Goal: Download file/media

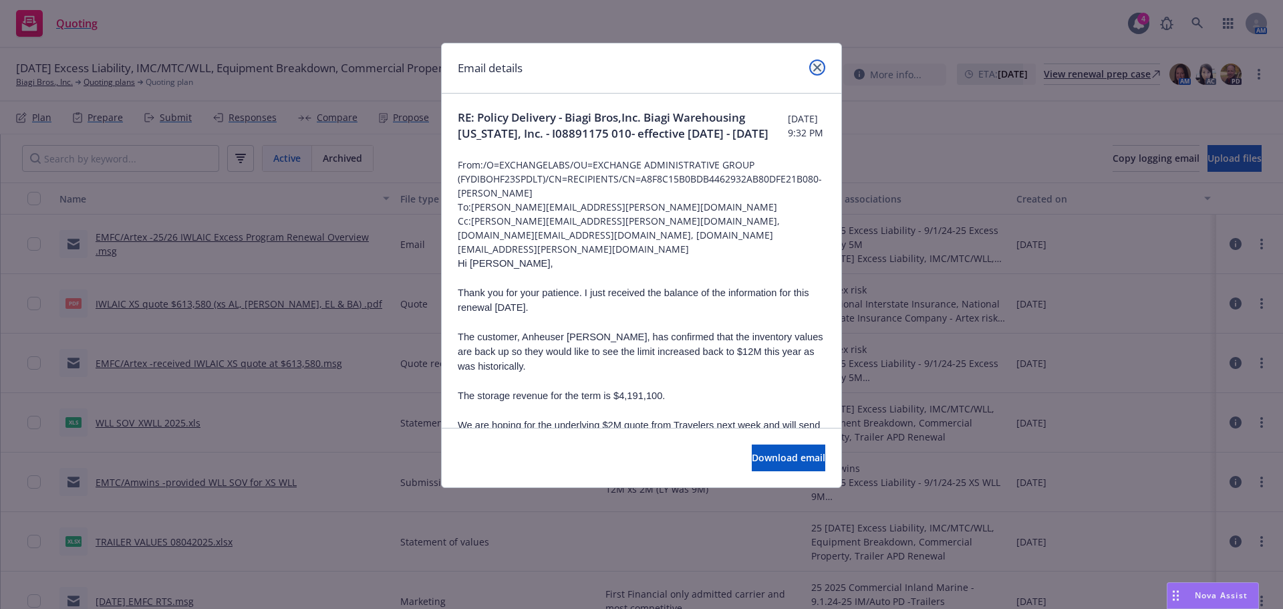
click at [815, 68] on icon "close" at bounding box center [817, 67] width 8 height 8
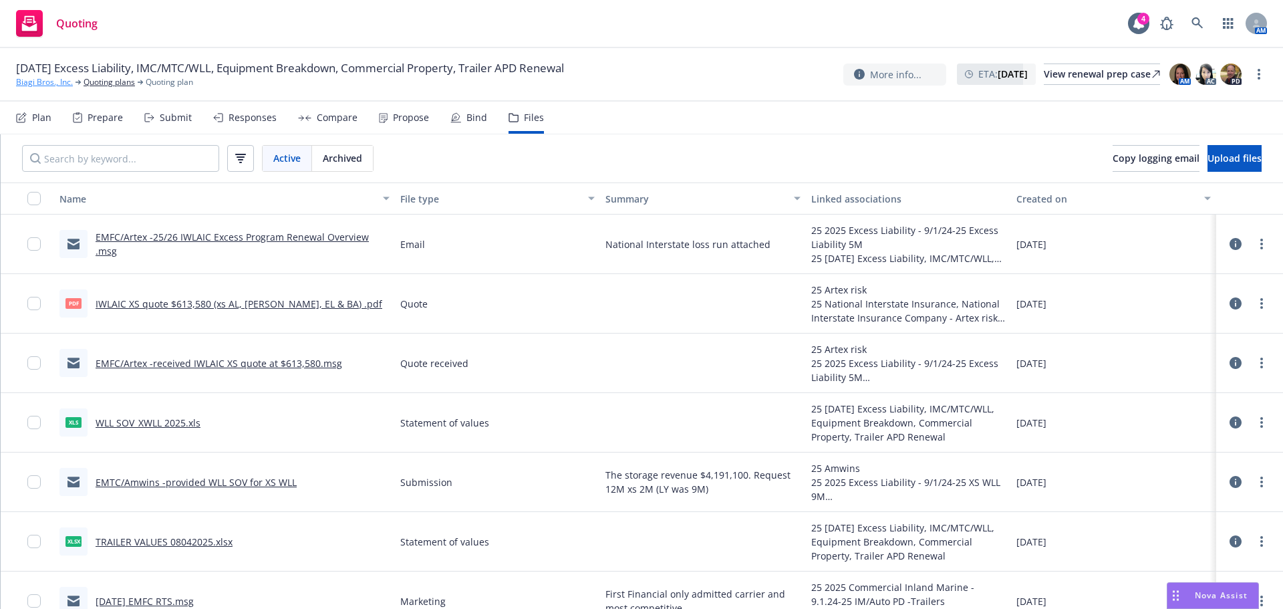
click at [53, 83] on link "Biagi Bros., Inc." at bounding box center [44, 82] width 57 height 12
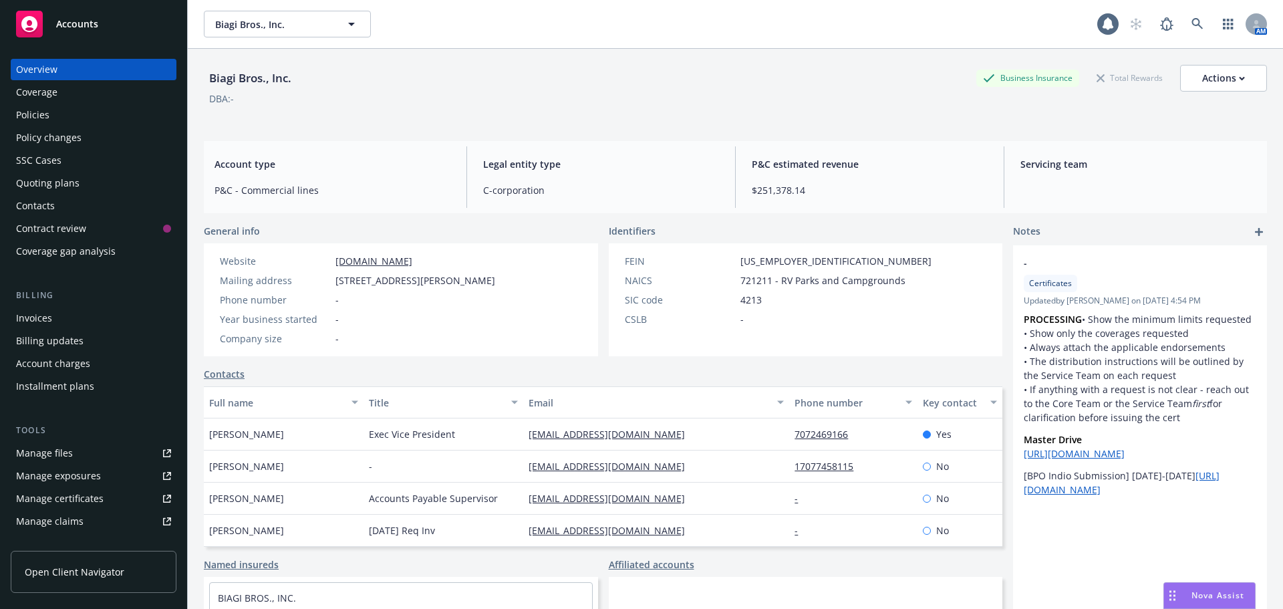
click at [42, 112] on div "Policies" at bounding box center [32, 114] width 33 height 21
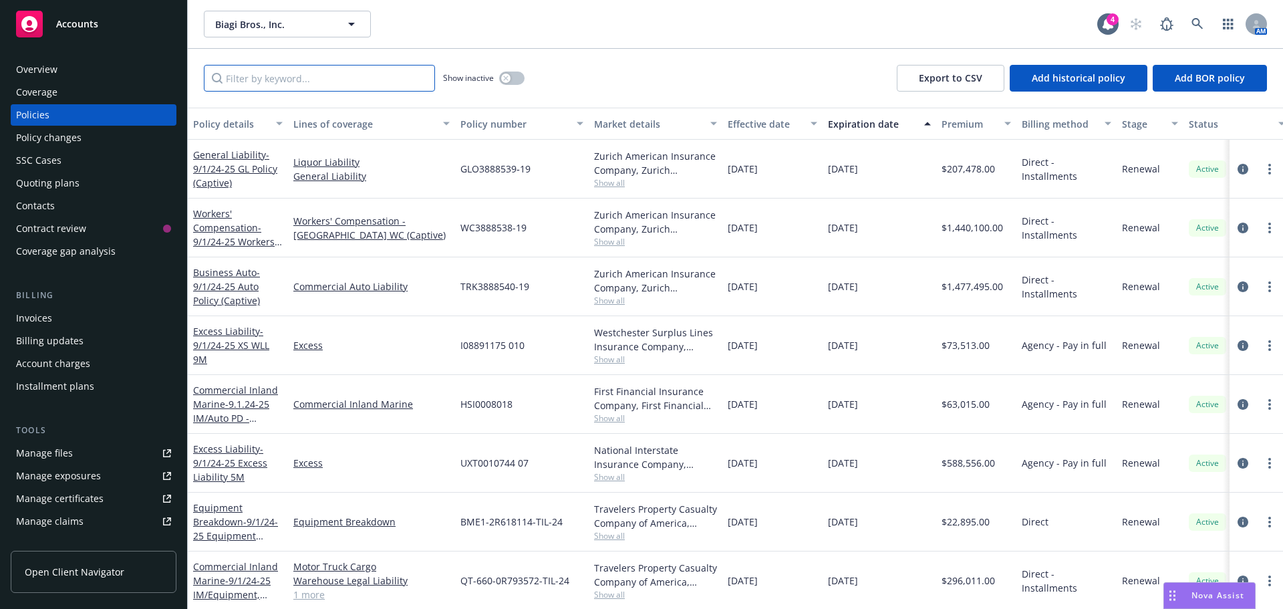
click at [358, 86] on input "Filter by keyword..." at bounding box center [319, 78] width 231 height 27
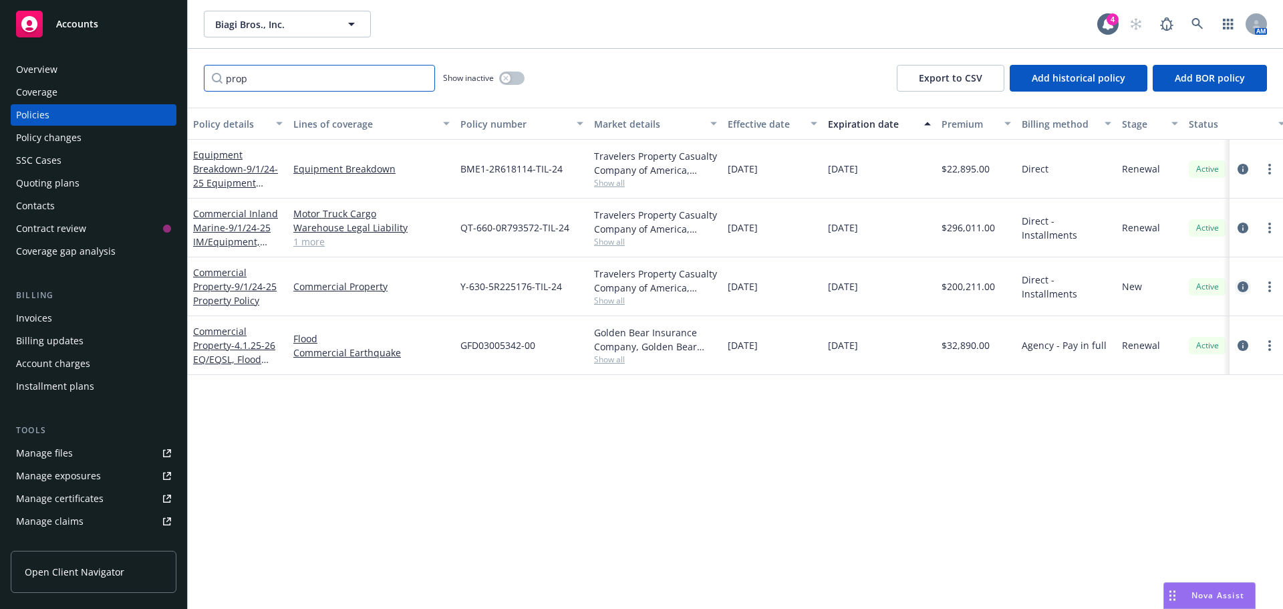
type input "prop"
click at [1246, 287] on icon "circleInformation" at bounding box center [1243, 286] width 11 height 11
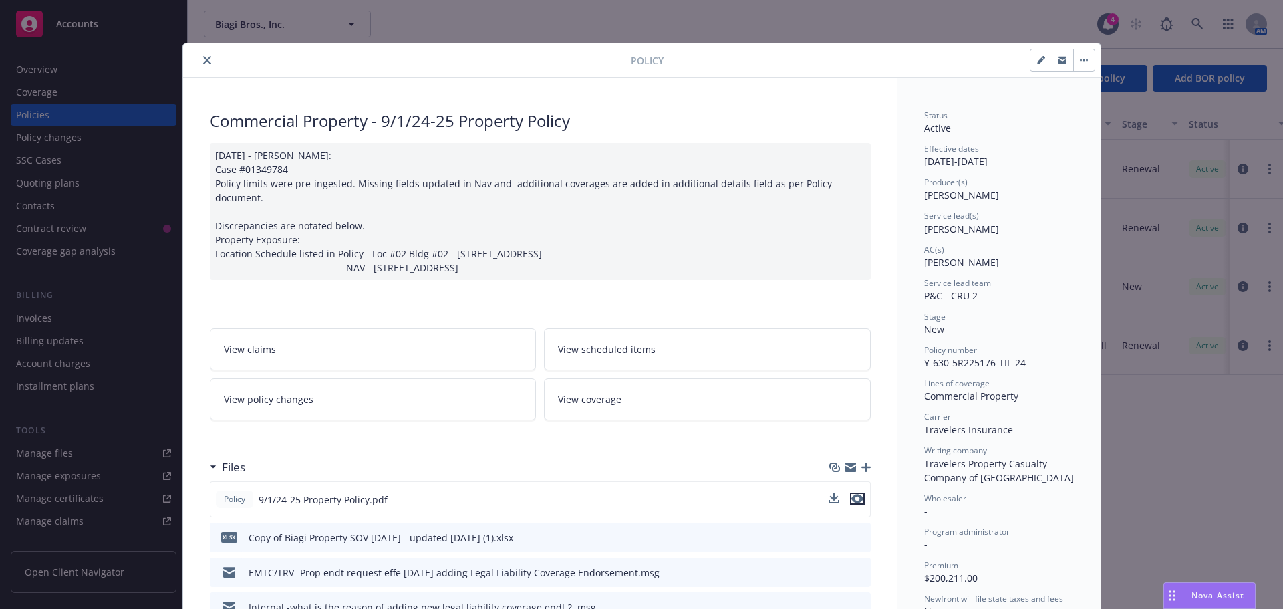
click at [854, 494] on icon "preview file" at bounding box center [857, 498] width 12 height 9
click at [204, 59] on icon "close" at bounding box center [207, 60] width 8 height 8
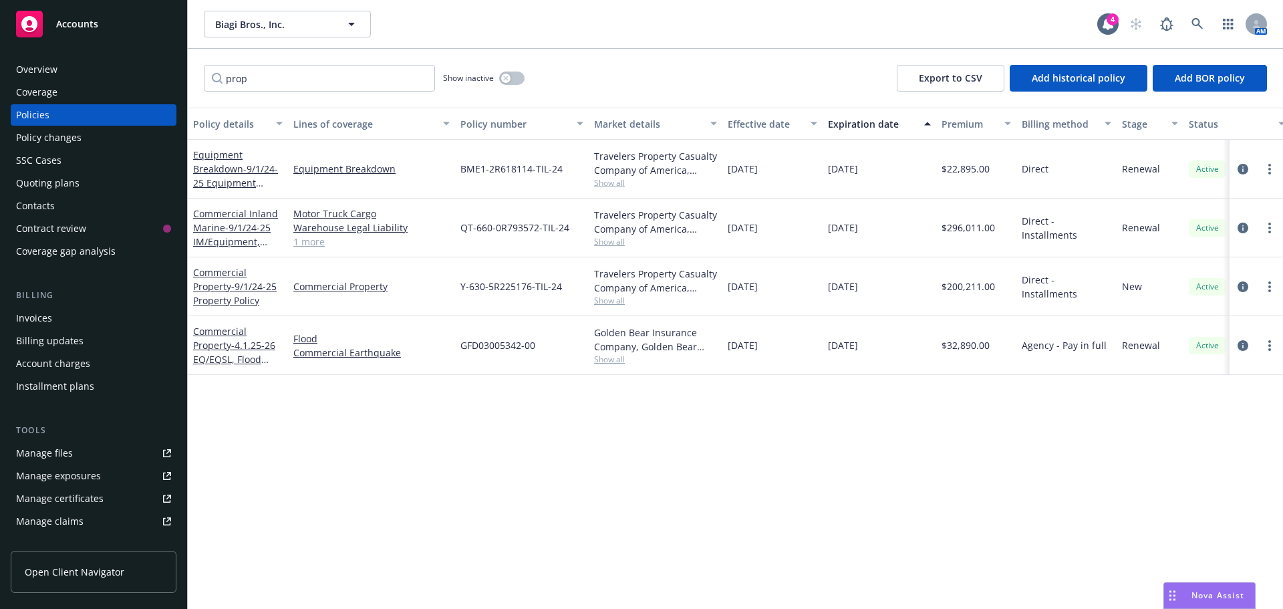
click at [44, 181] on div "Quoting plans" at bounding box center [47, 182] width 63 height 21
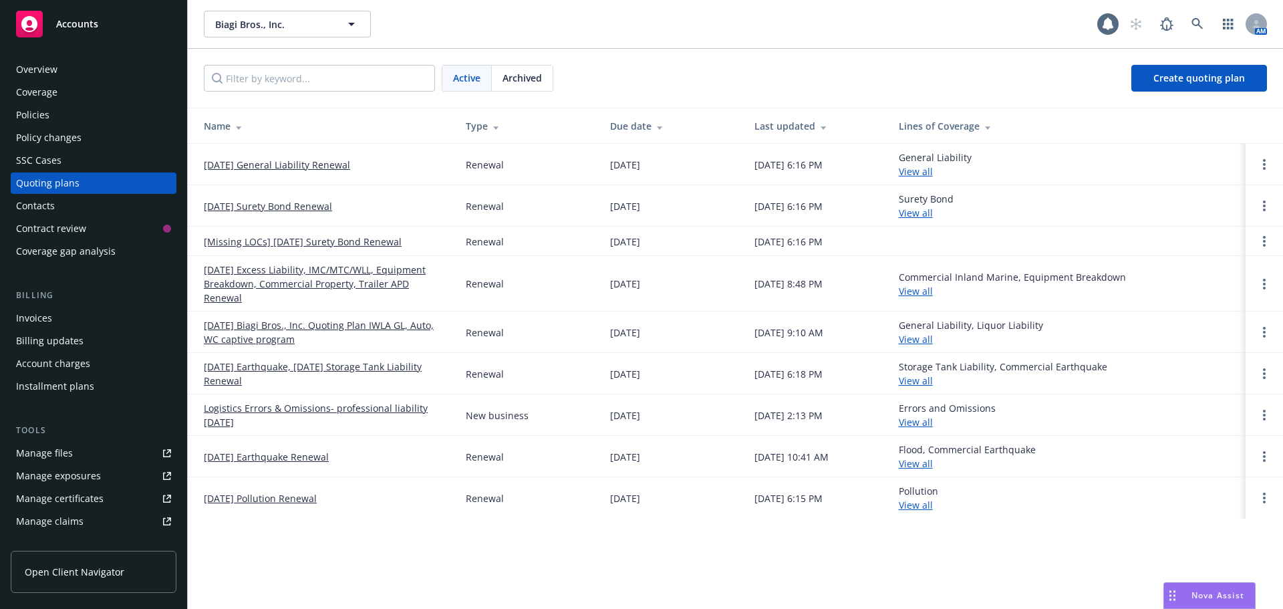
click at [545, 68] on div "Archived" at bounding box center [522, 77] width 61 height 25
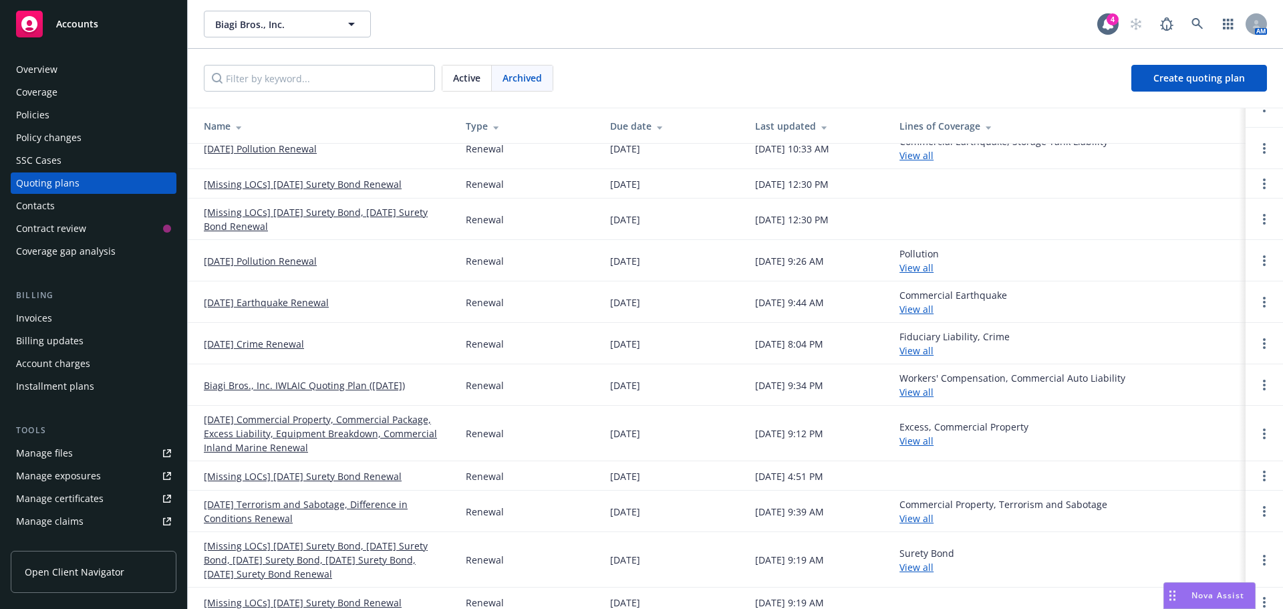
scroll to position [535, 0]
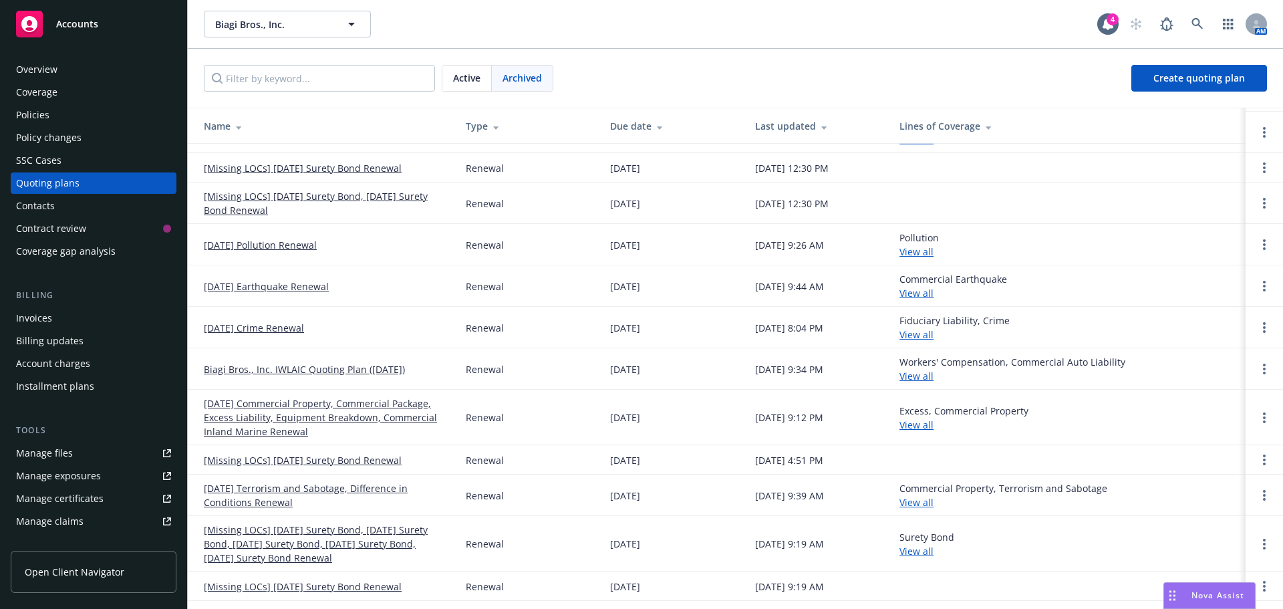
click at [368, 403] on link "[DATE] Commercial Property, Commercial Package, Excess Liability, Equipment Bre…" at bounding box center [324, 417] width 241 height 42
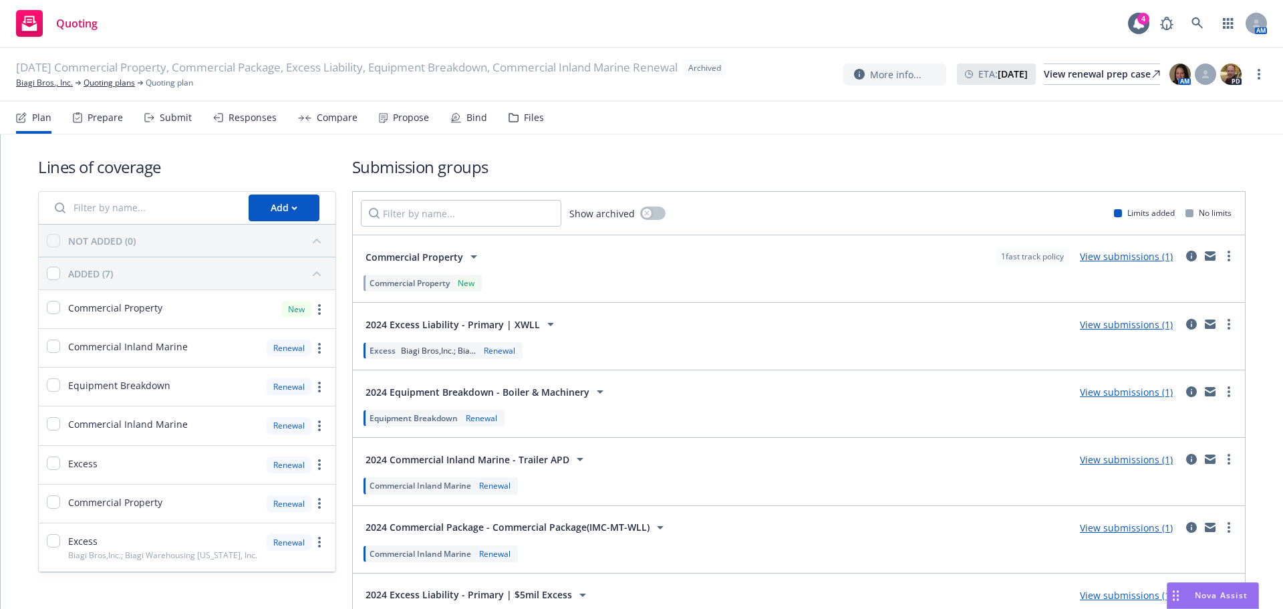
click at [524, 120] on div "Files" at bounding box center [534, 117] width 20 height 11
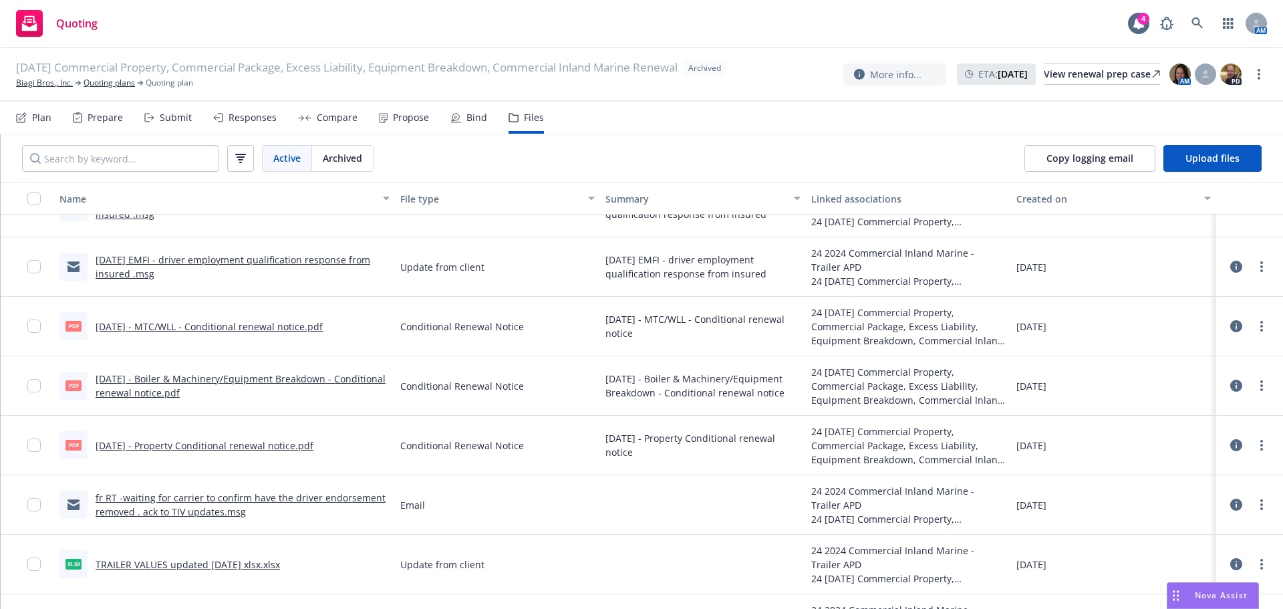
scroll to position [2473, 0]
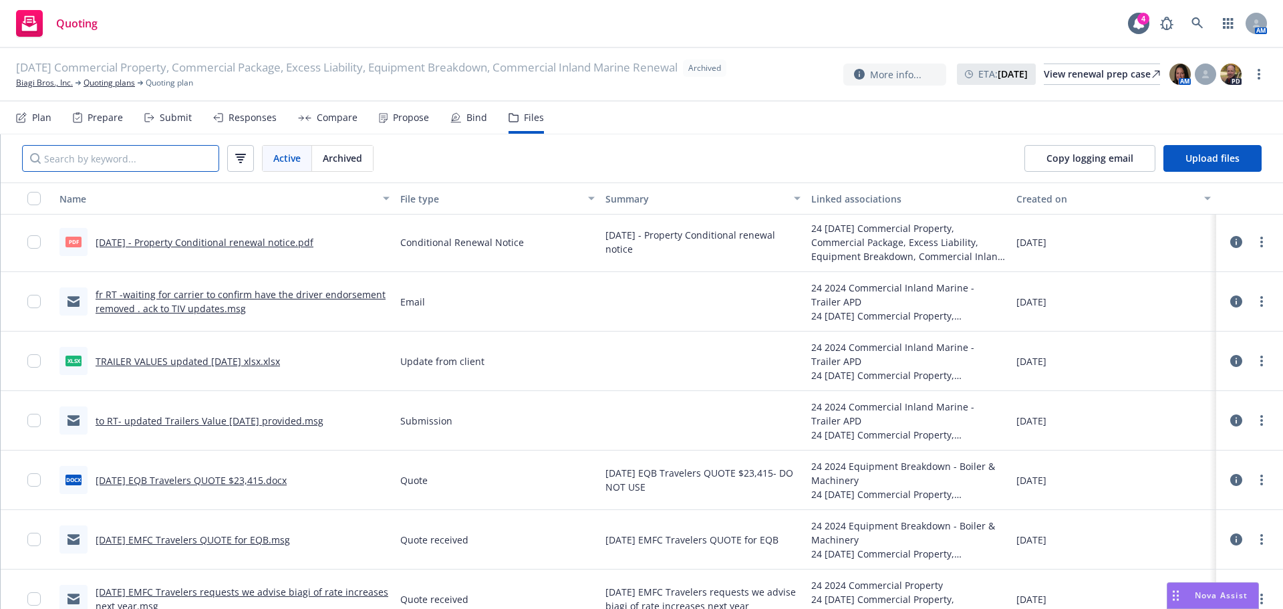
click at [108, 166] on input "Search by keyword..." at bounding box center [120, 158] width 197 height 27
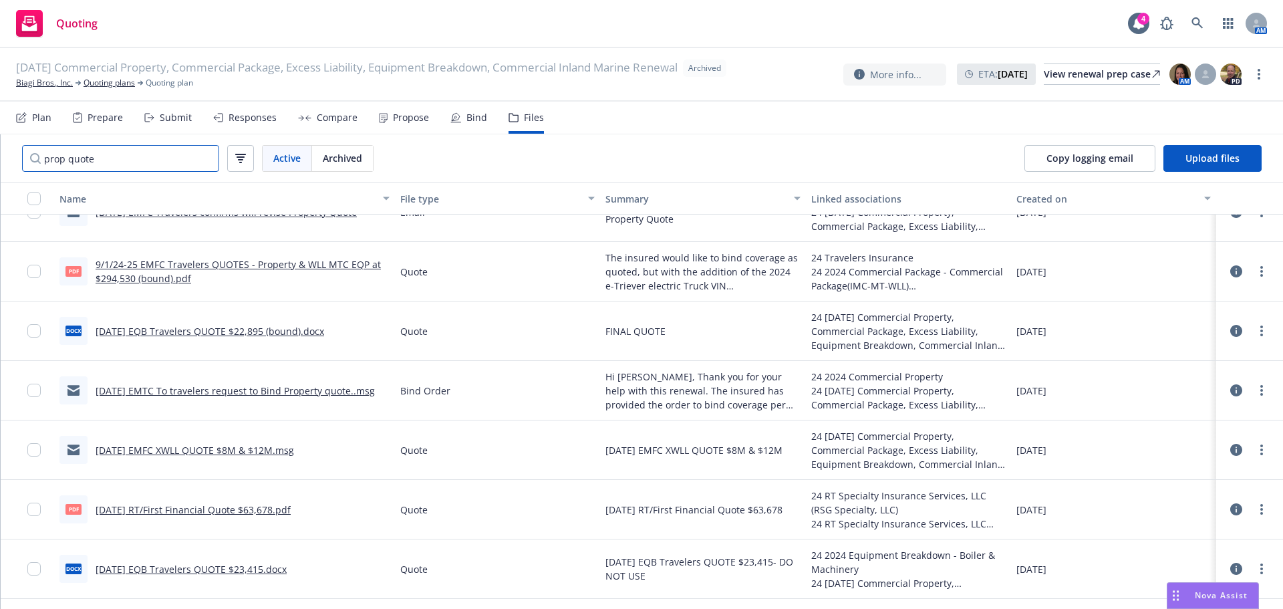
scroll to position [186, 0]
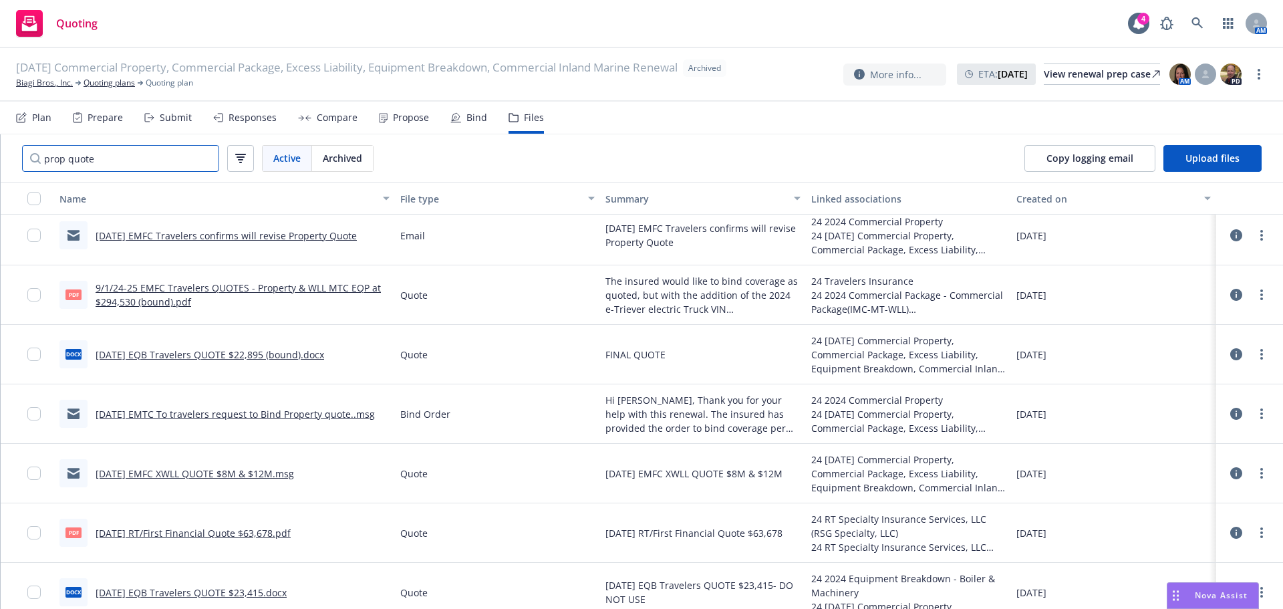
type input "prop quote"
click at [294, 285] on link "9/1/24-25 EMFC Travelers QUOTES - Property & WLL MTC EQP at $294,530 (bound).pdf" at bounding box center [238, 294] width 285 height 27
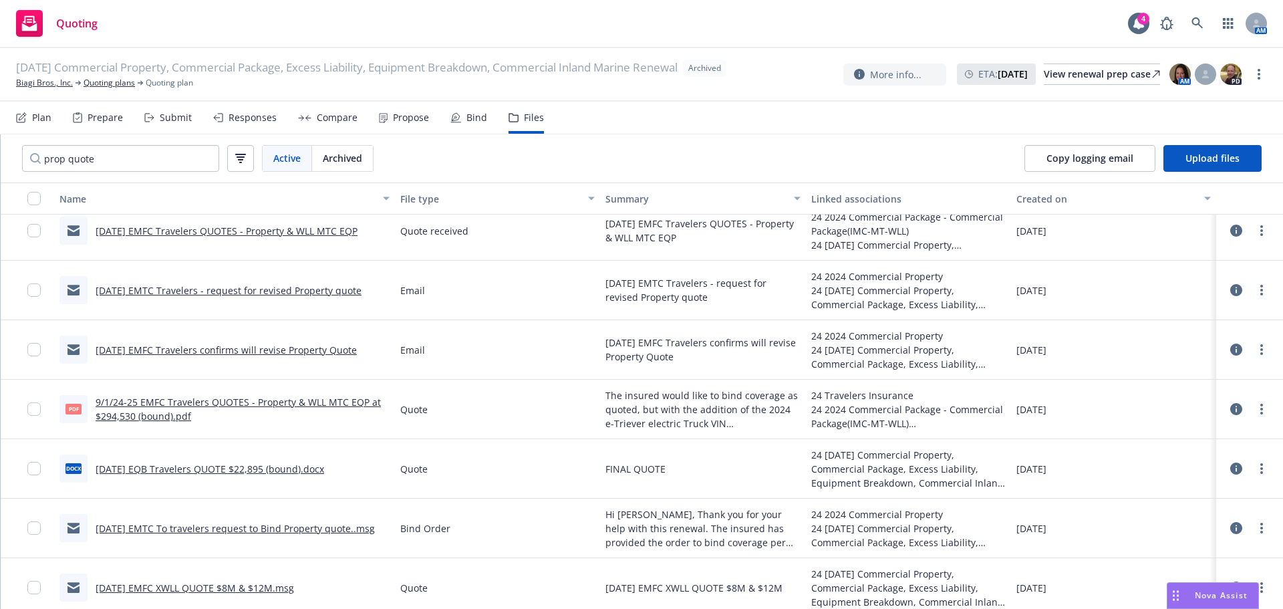
scroll to position [52, 0]
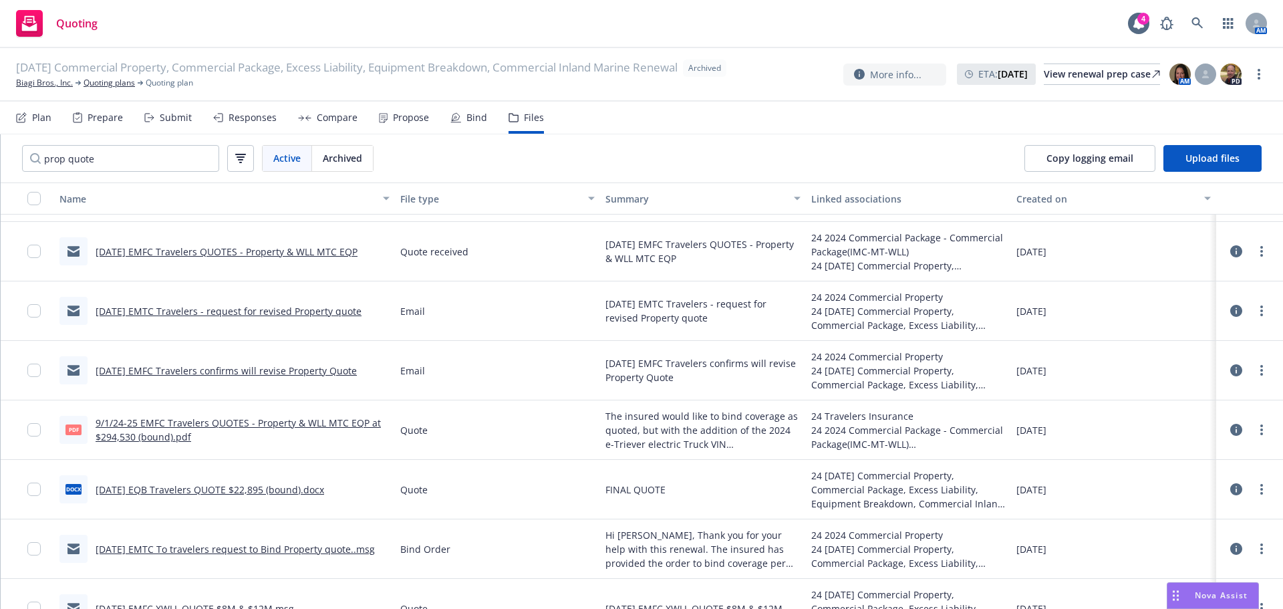
click at [271, 255] on link "[DATE] EMFC Travelers QUOTES - Property & WLL MTC EQP" at bounding box center [227, 251] width 262 height 13
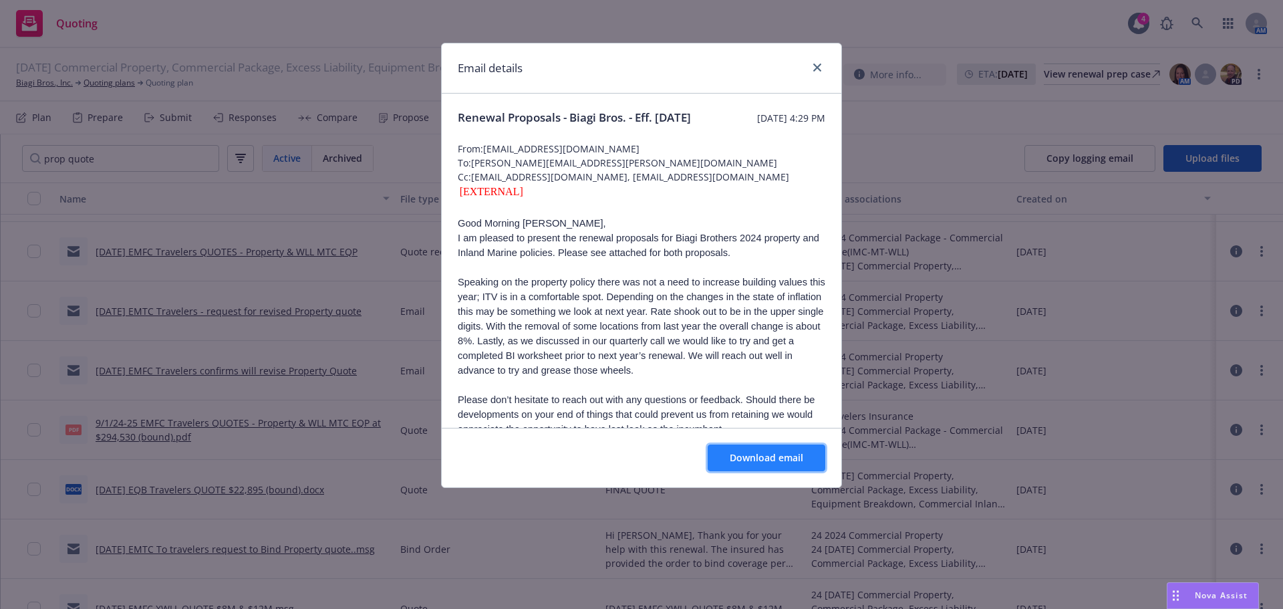
click at [795, 457] on span "Download email" at bounding box center [767, 457] width 74 height 13
click at [818, 70] on icon "close" at bounding box center [817, 67] width 8 height 8
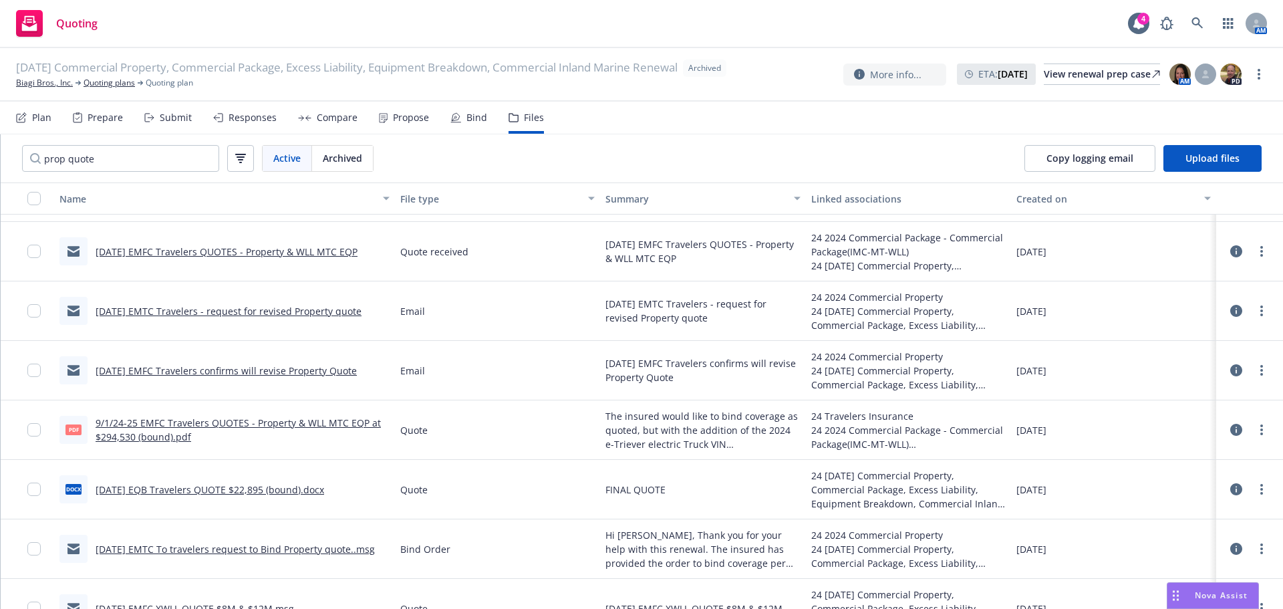
scroll to position [0, 0]
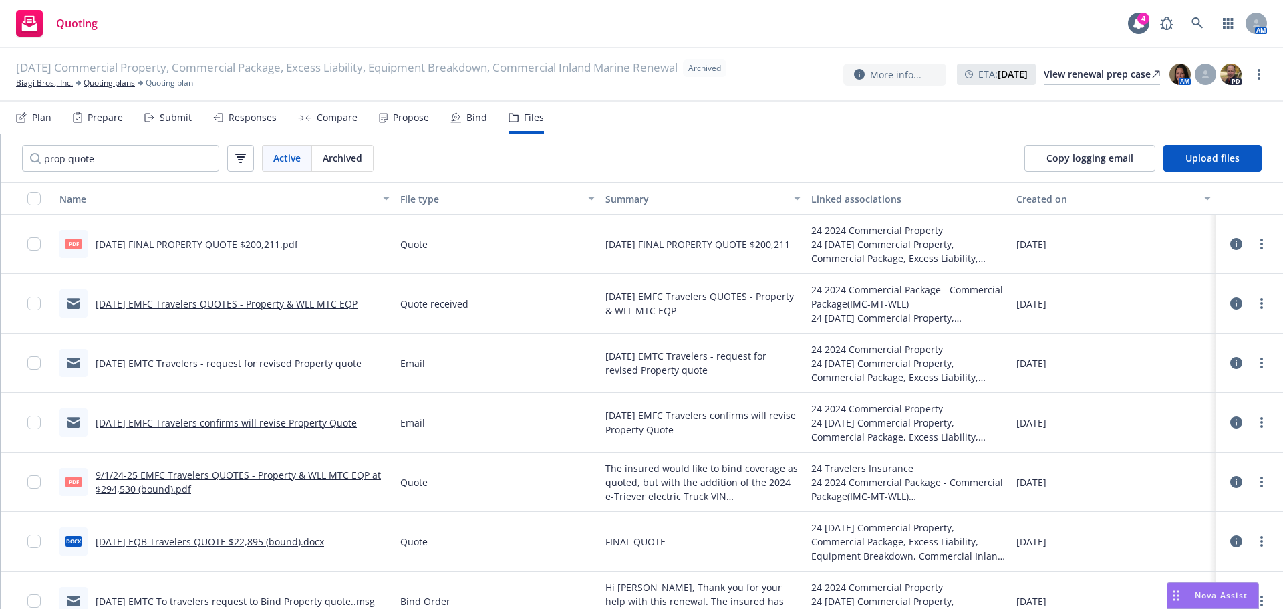
click at [237, 245] on link "[DATE] FINAL PROPERTY QUOTE $200,211.pdf" at bounding box center [197, 244] width 202 height 13
click at [225, 245] on link "[DATE] FINAL PROPERTY QUOTE $200,211.pdf" at bounding box center [197, 244] width 202 height 13
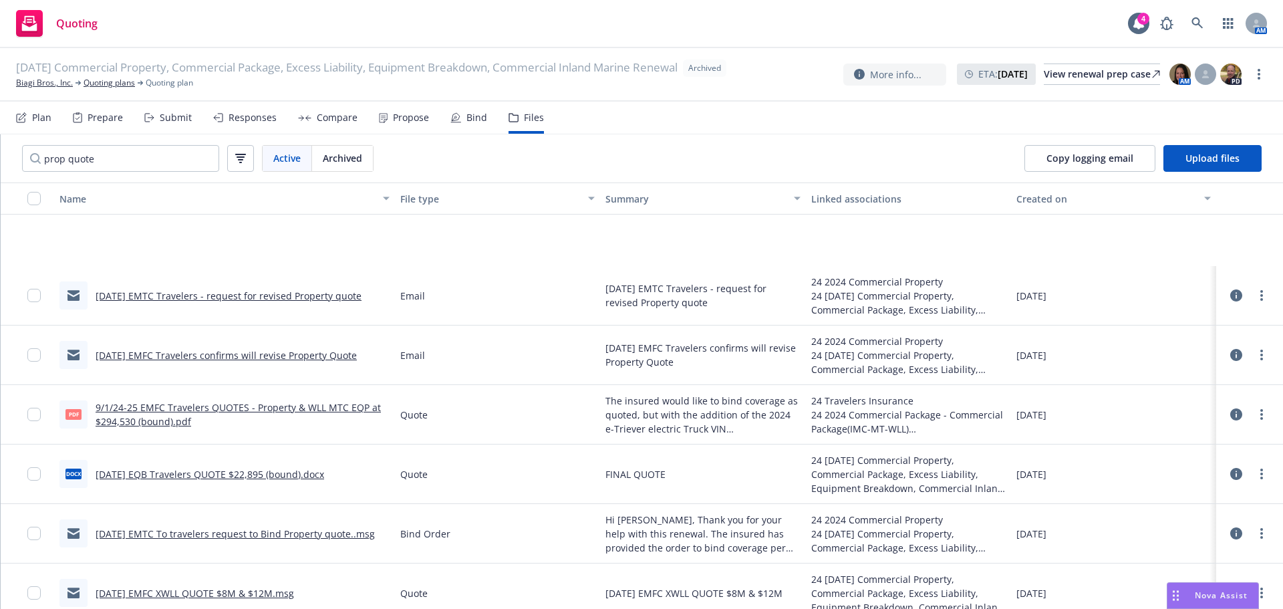
scroll to position [200, 0]
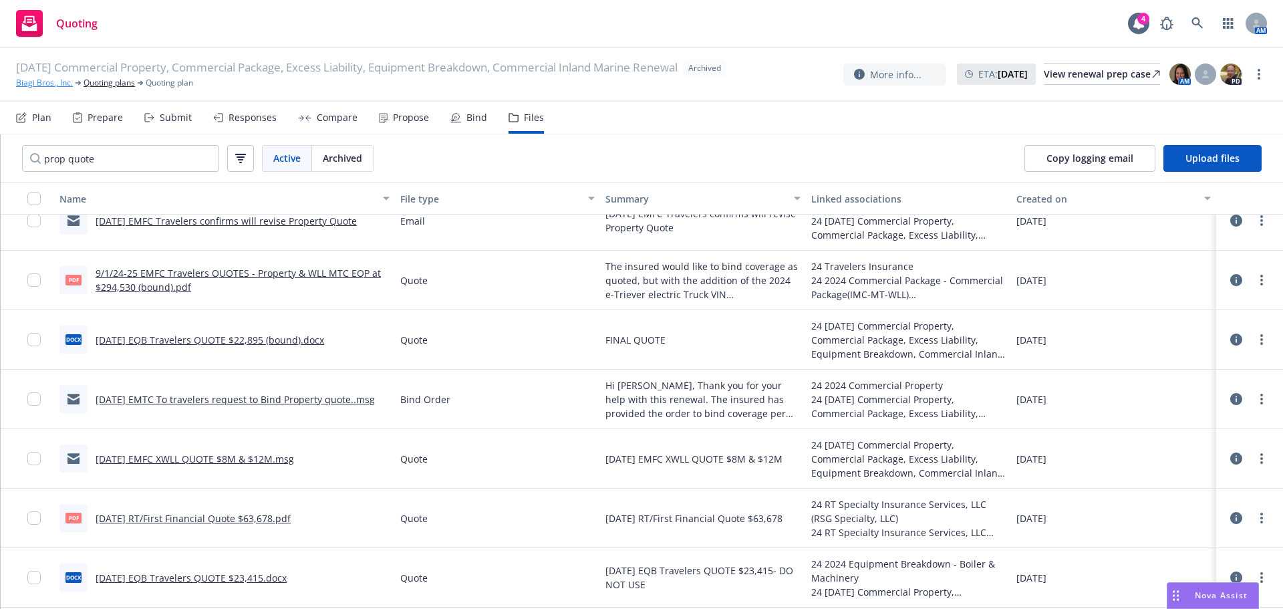
click at [59, 89] on link "Biagi Bros., Inc." at bounding box center [44, 83] width 57 height 12
